Goal: Information Seeking & Learning: Learn about a topic

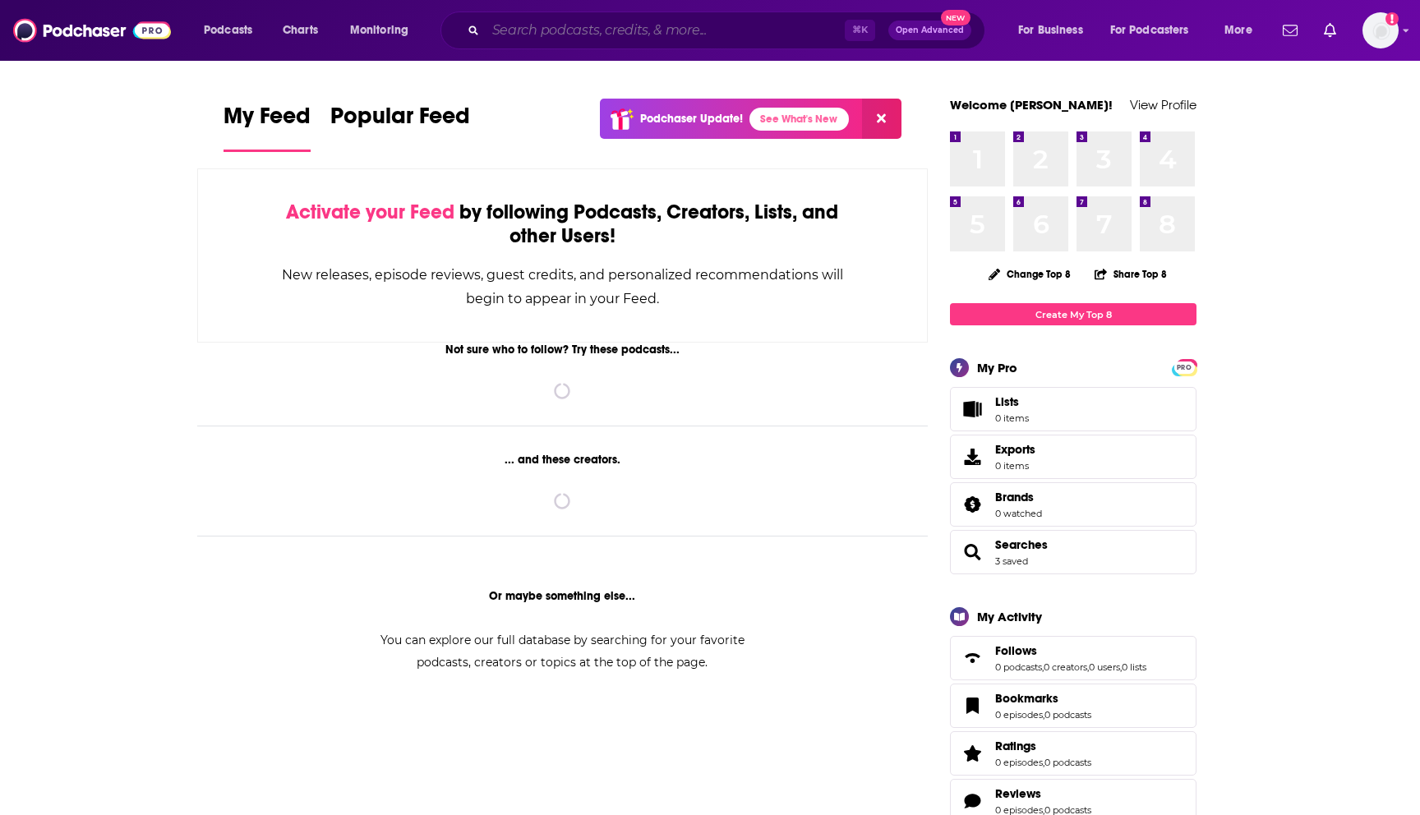
click at [620, 39] on input "Search podcasts, credits, & more..." at bounding box center [665, 30] width 359 height 26
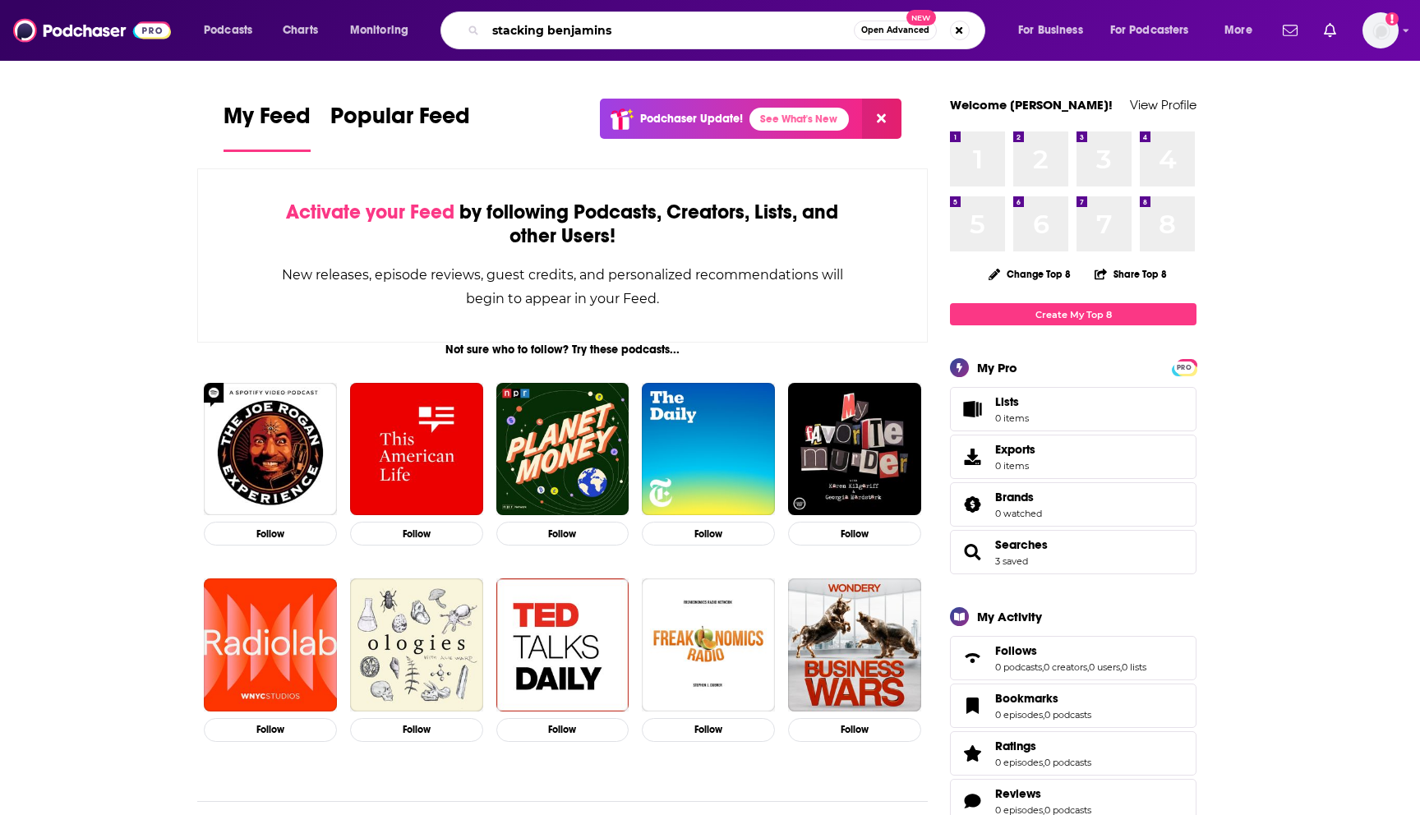
type input "stacking benjamins"
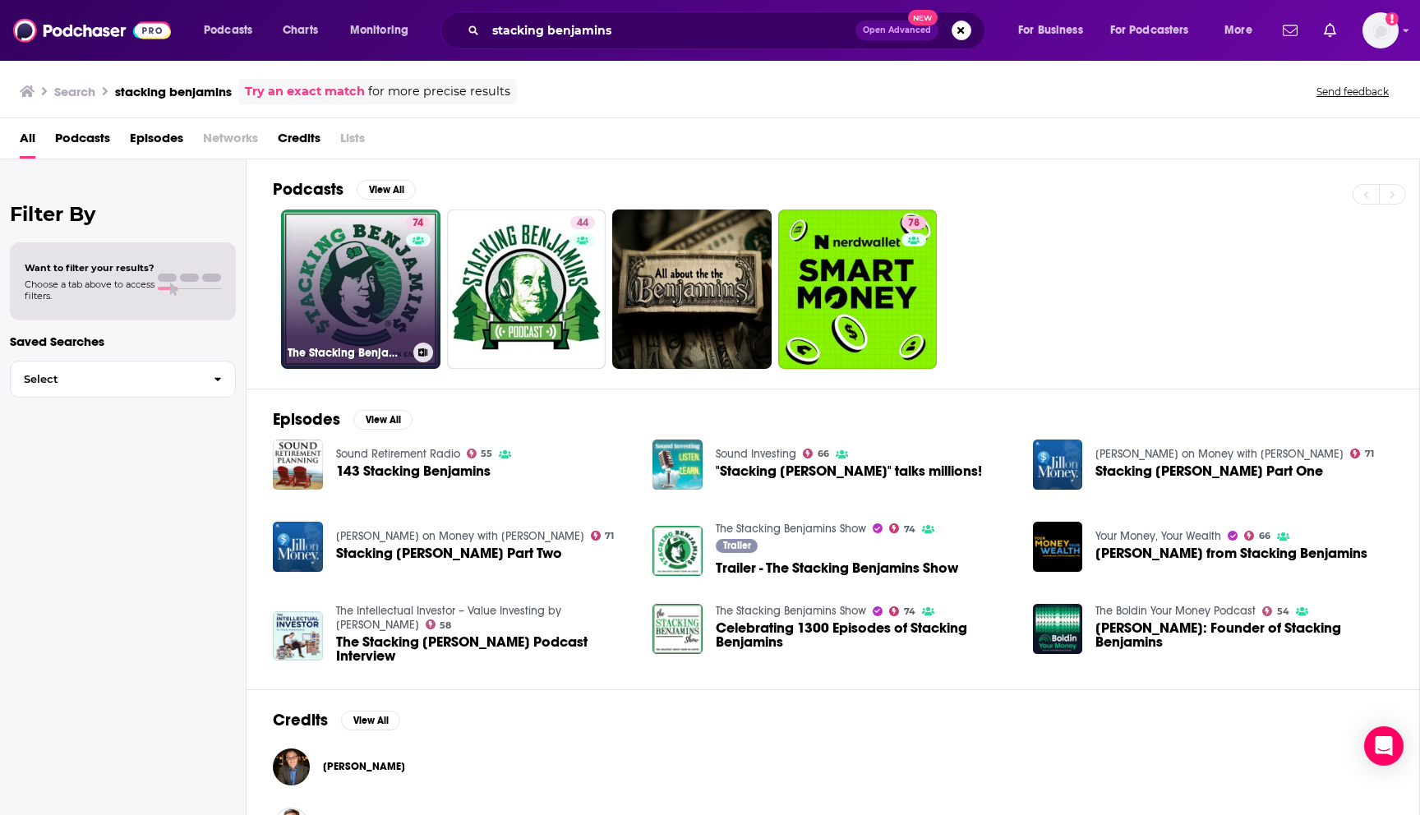
click at [342, 283] on link "74 The Stacking Benjamins Show" at bounding box center [360, 289] width 159 height 159
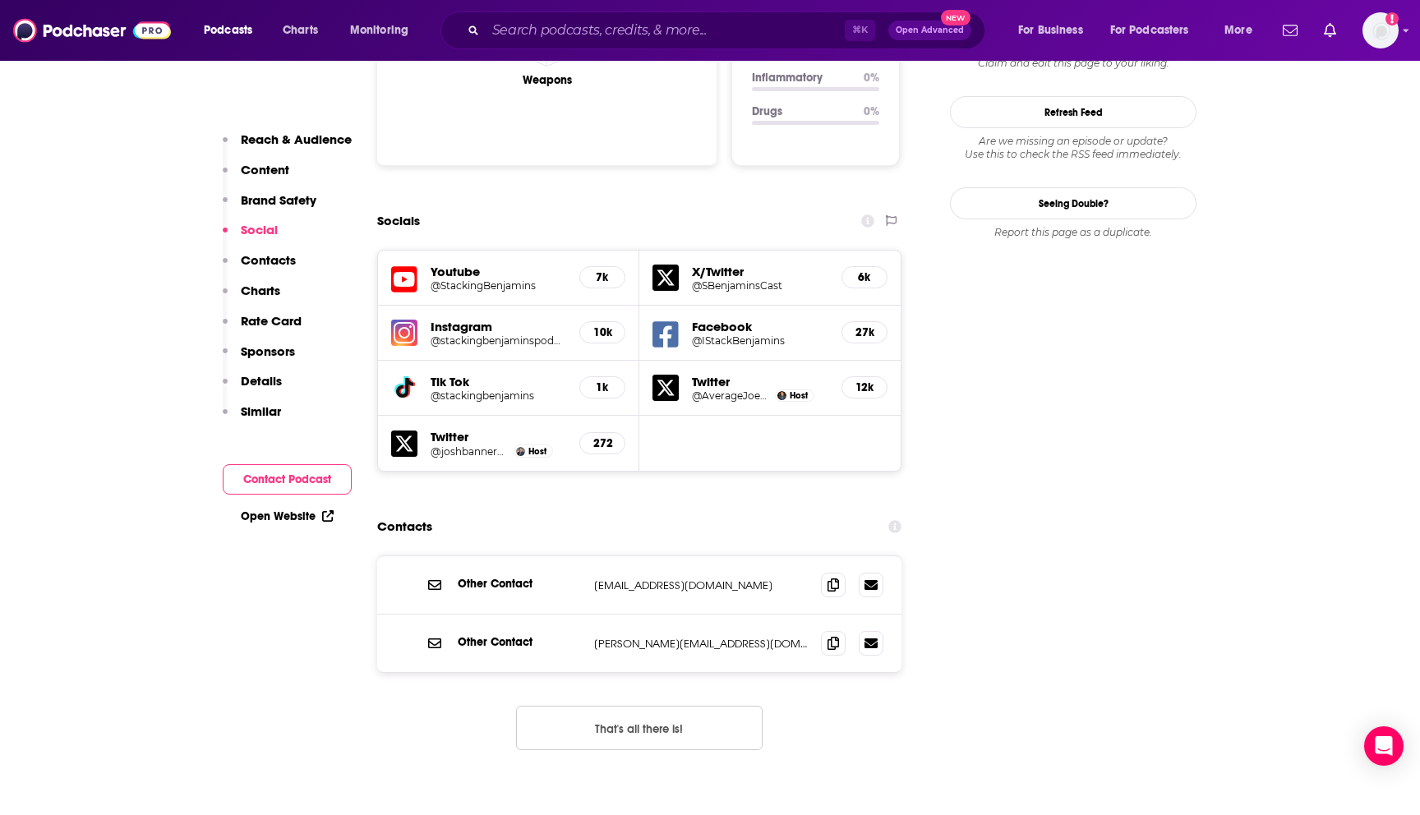
scroll to position [1775, 0]
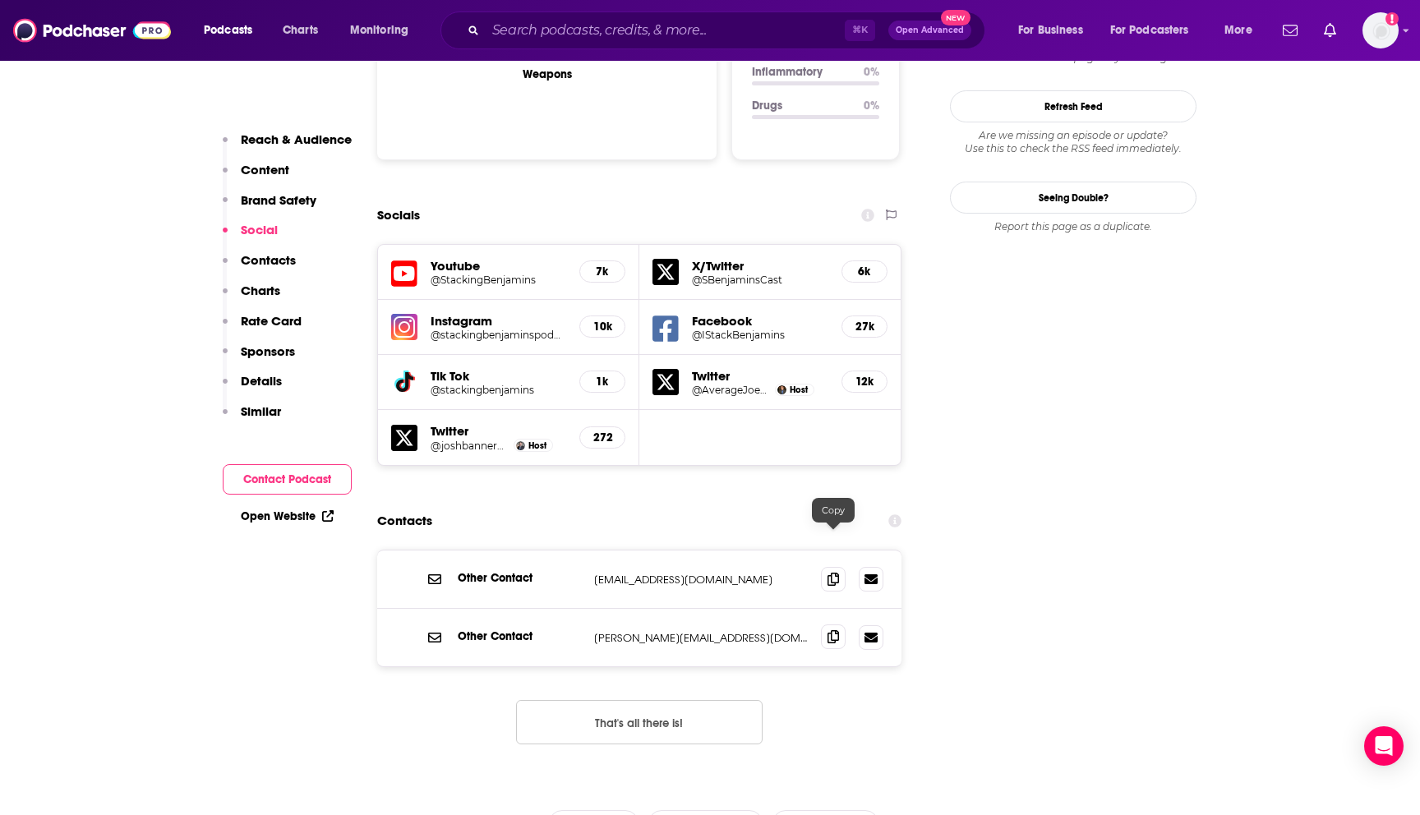
click at [831, 625] on div at bounding box center [852, 637] width 62 height 25
click at [833, 630] on icon at bounding box center [834, 636] width 12 height 13
click at [832, 572] on icon at bounding box center [834, 578] width 12 height 13
